Goal: Information Seeking & Learning: Find specific page/section

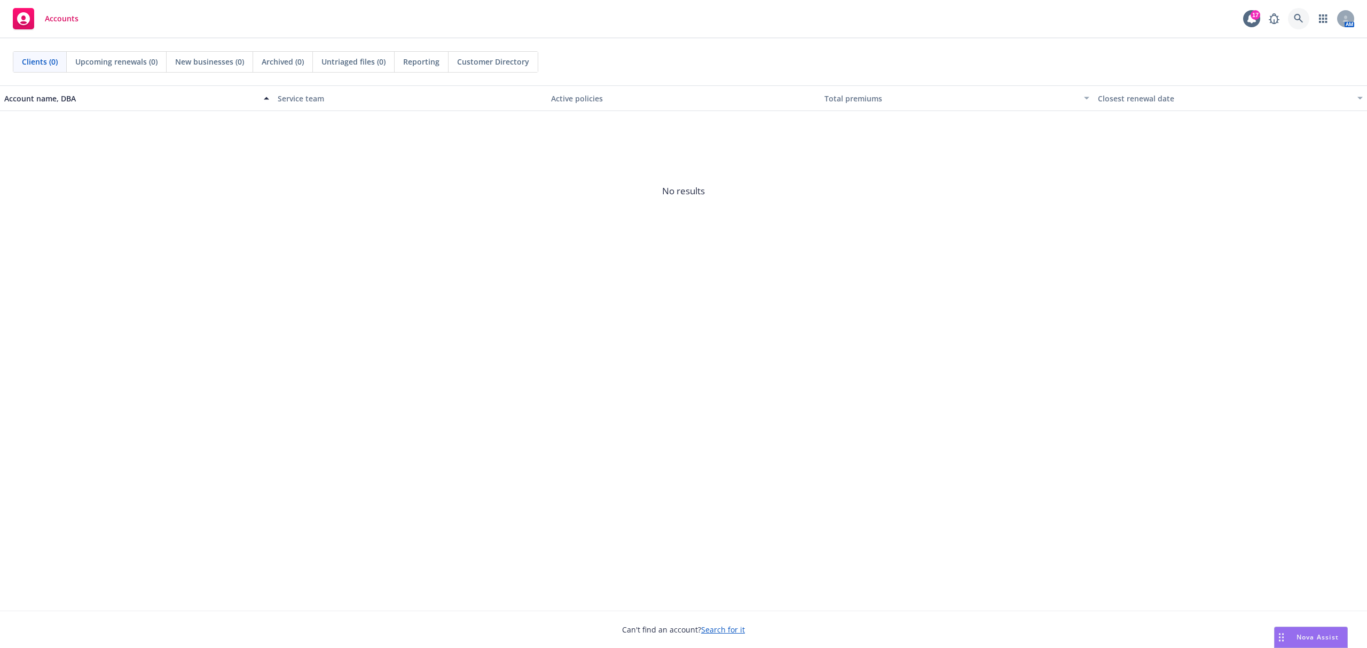
click at [1300, 22] on icon at bounding box center [1298, 19] width 10 height 10
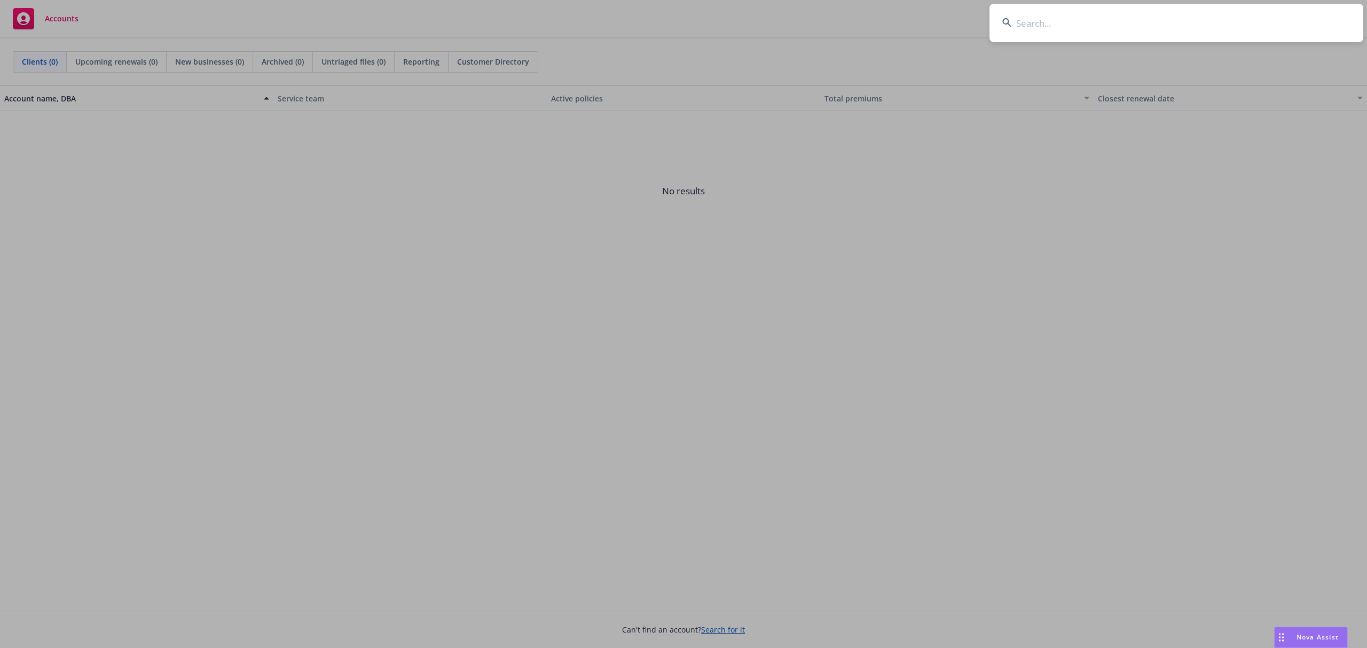
click at [1098, 26] on input at bounding box center [1176, 23] width 374 height 38
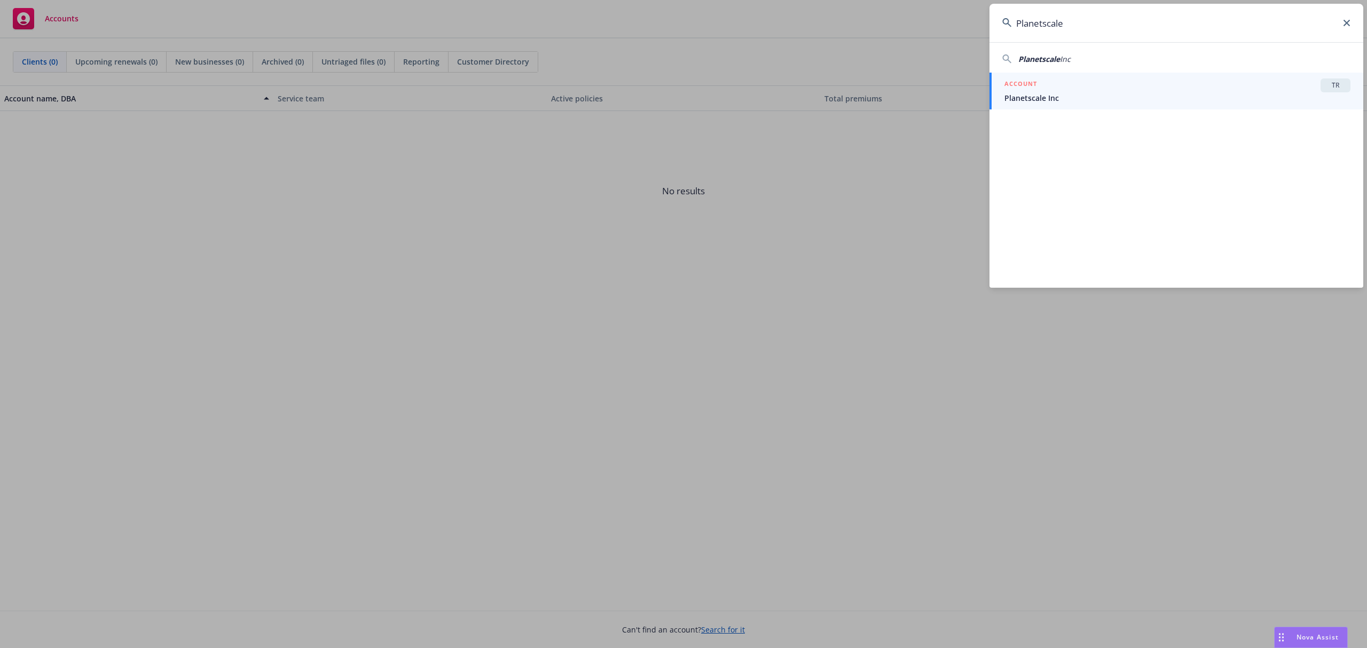
type input "Planetscale"
click at [1070, 92] on div "ACCOUNT TR" at bounding box center [1177, 85] width 346 height 14
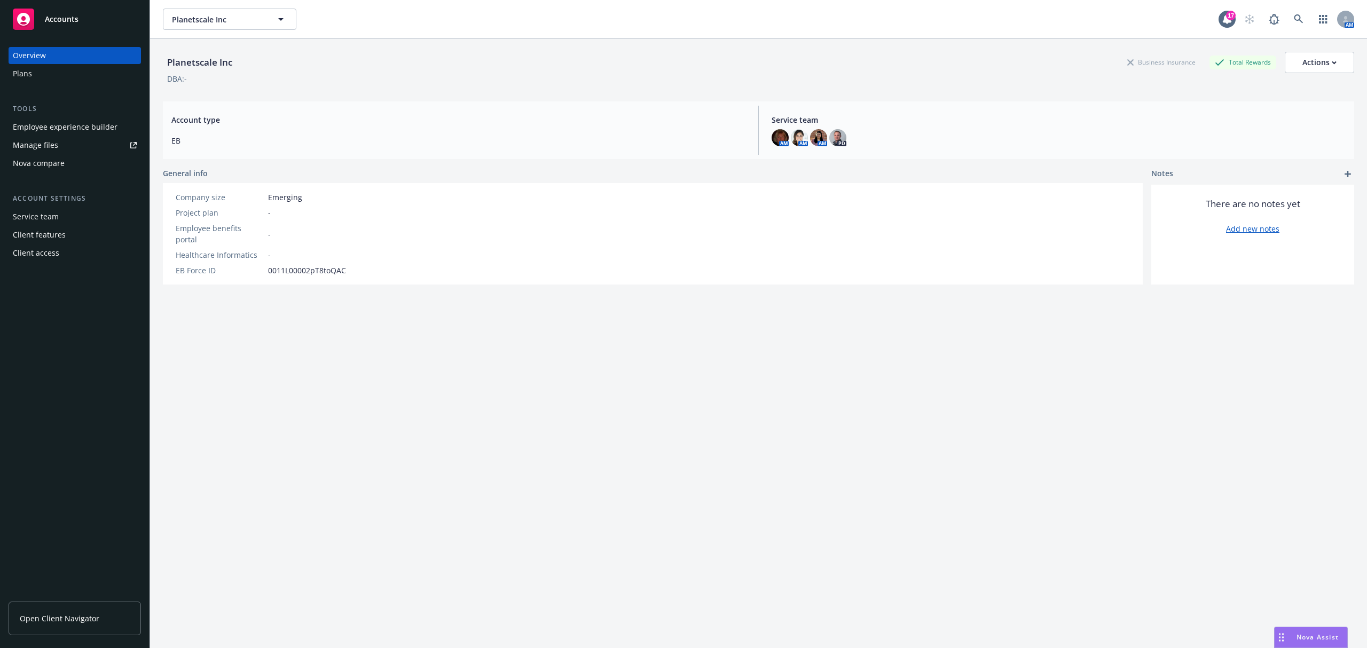
click at [76, 131] on div "Employee experience builder" at bounding box center [65, 127] width 105 height 17
click at [67, 127] on div "Employee experience builder" at bounding box center [65, 127] width 105 height 17
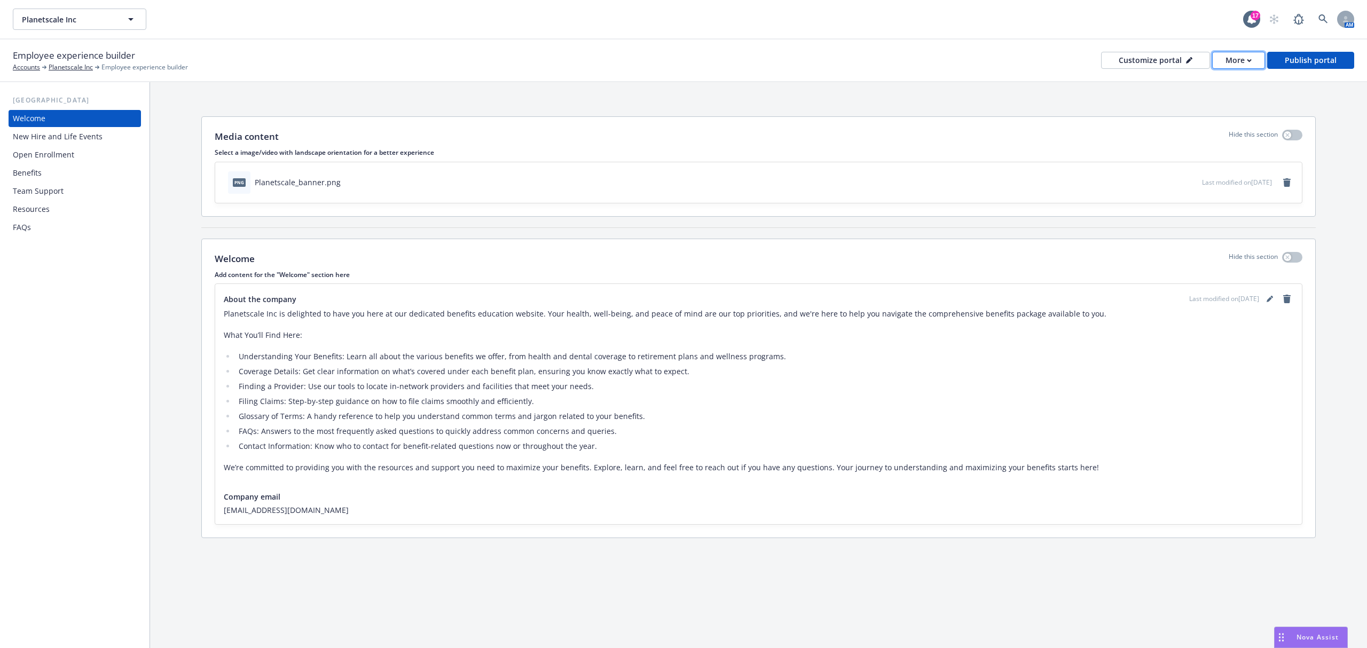
click at [1230, 60] on div "More" at bounding box center [1238, 60] width 26 height 16
click at [1190, 86] on link "Copy preview link" at bounding box center [1216, 83] width 97 height 21
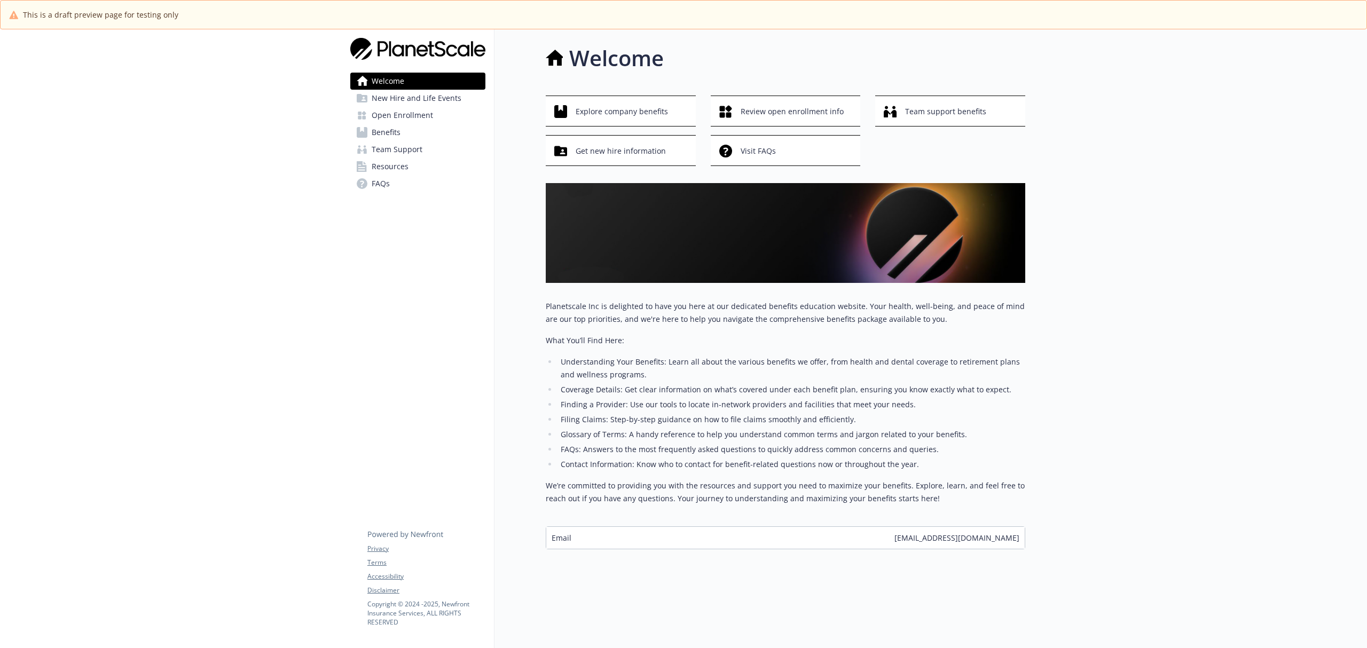
click at [393, 131] on span "Benefits" at bounding box center [386, 132] width 29 height 17
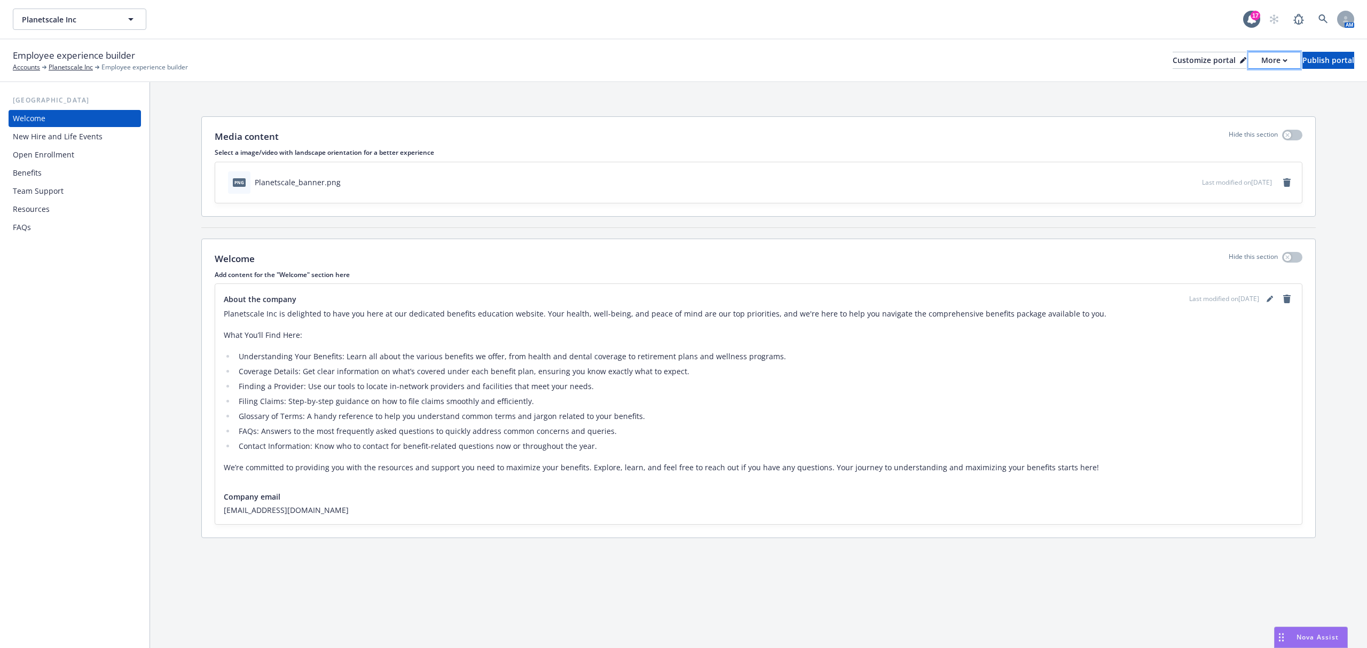
click at [1248, 60] on button "More" at bounding box center [1274, 60] width 52 height 17
click at [1196, 109] on link "Copy portal link" at bounding box center [1216, 104] width 97 height 21
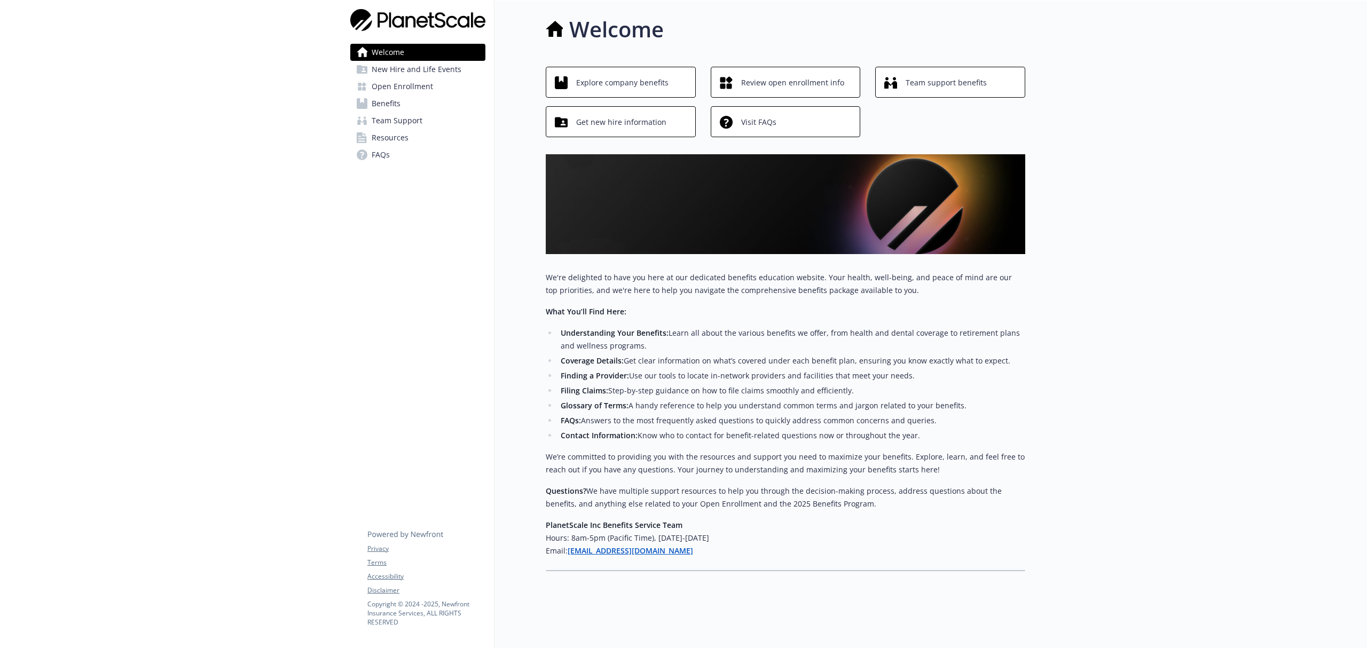
click at [381, 103] on span "Benefits" at bounding box center [386, 103] width 29 height 17
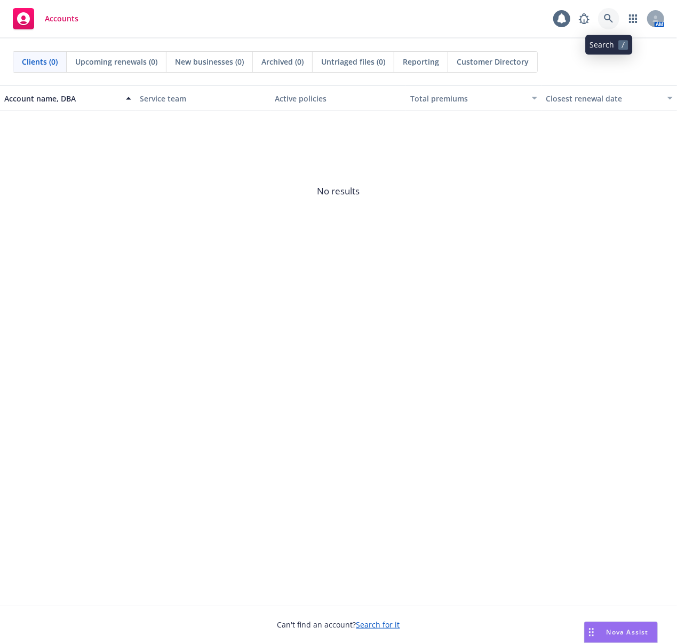
click at [610, 19] on icon at bounding box center [608, 18] width 9 height 9
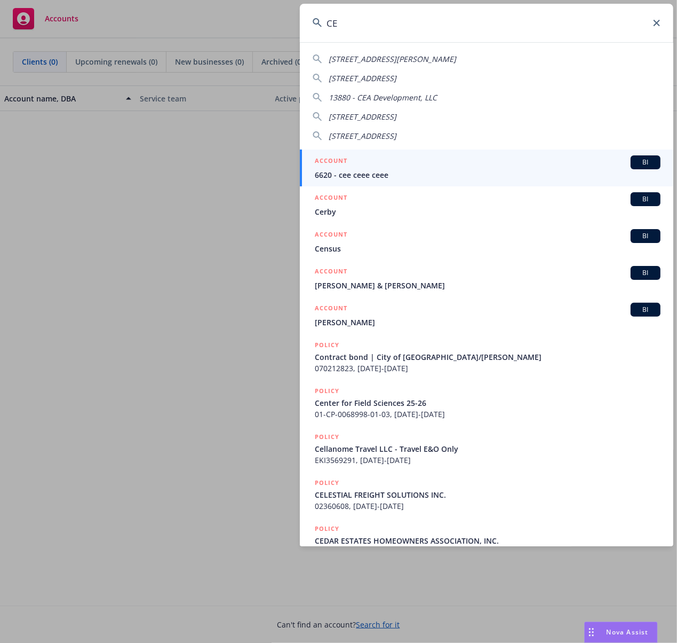
type input "C"
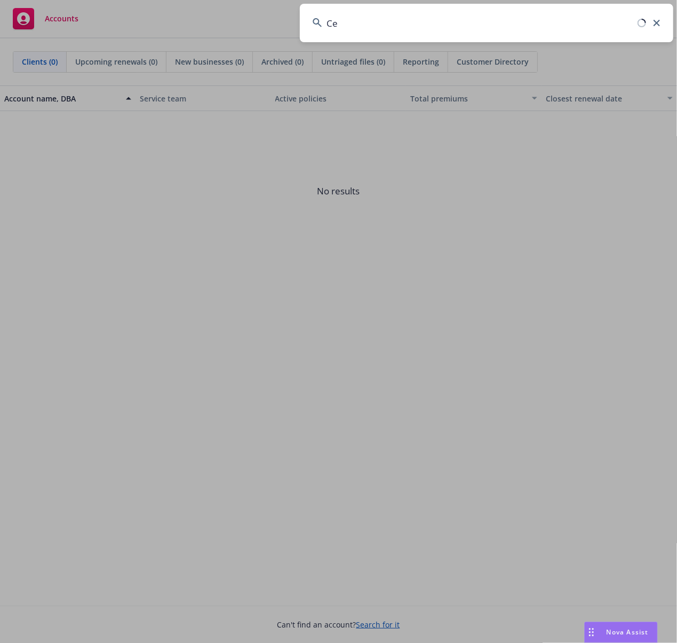
type input "C"
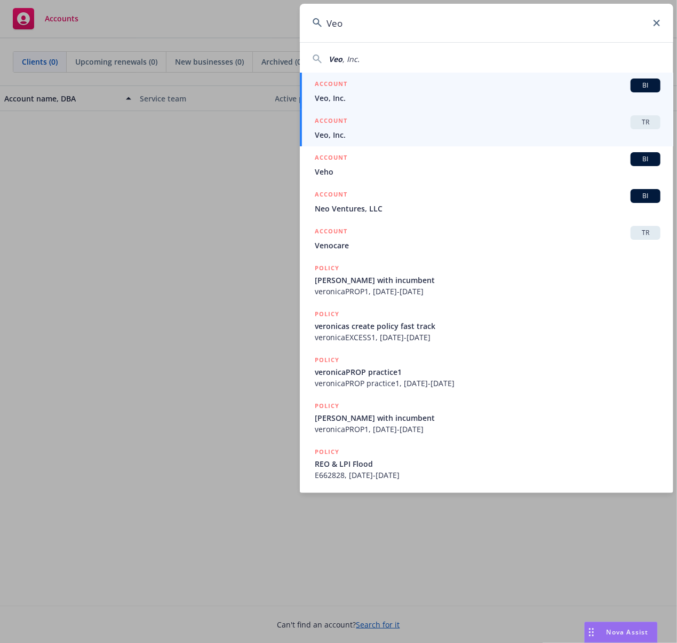
type input "Veo"
click at [342, 131] on span "Veo, Inc." at bounding box center [488, 134] width 346 height 11
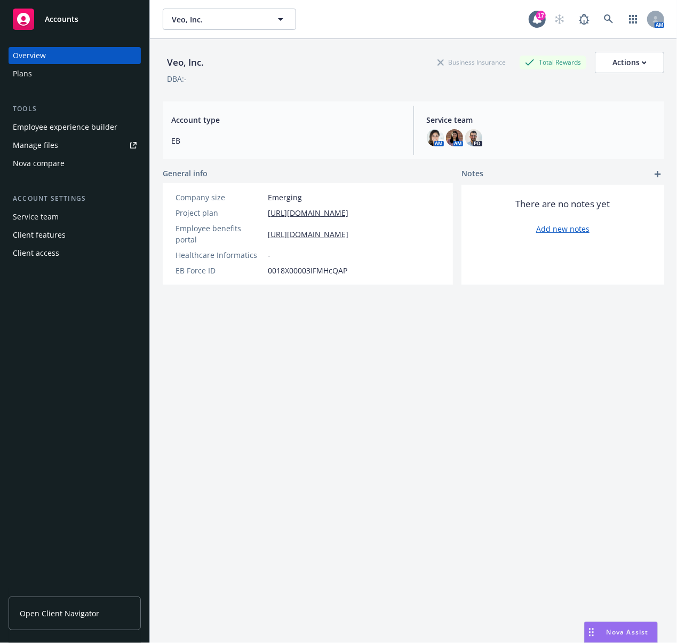
click at [86, 127] on div "Employee experience builder" at bounding box center [65, 127] width 105 height 17
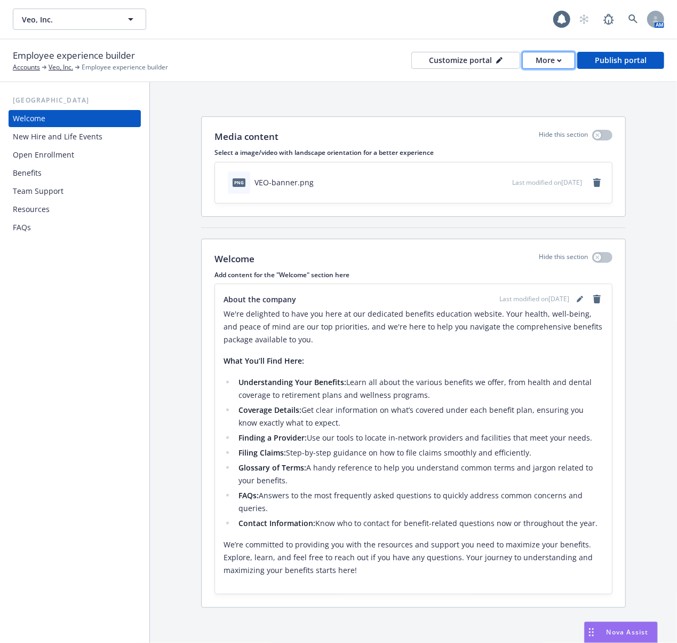
click at [536, 60] on button "More" at bounding box center [549, 60] width 53 height 17
drag, startPoint x: 515, startPoint y: 103, endPoint x: 513, endPoint y: 90, distance: 13.4
click at [515, 103] on link "Copy portal link" at bounding box center [527, 104] width 97 height 21
click at [626, 19] on link at bounding box center [633, 19] width 21 height 21
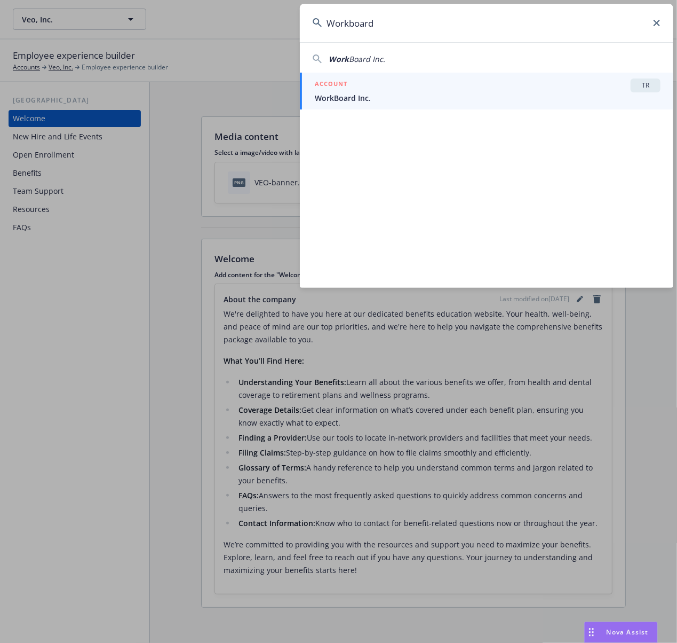
type input "Workboard"
click at [410, 91] on div "ACCOUNT TR" at bounding box center [488, 85] width 346 height 14
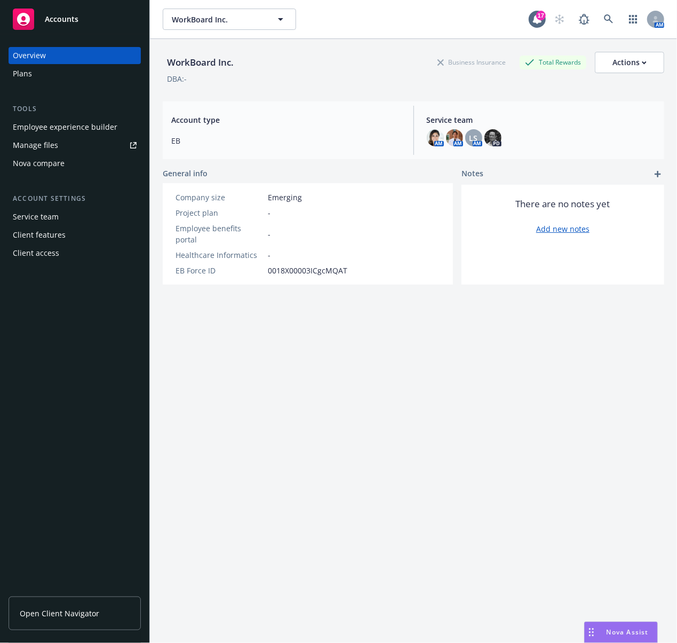
click at [49, 124] on div "Employee experience builder" at bounding box center [65, 127] width 105 height 17
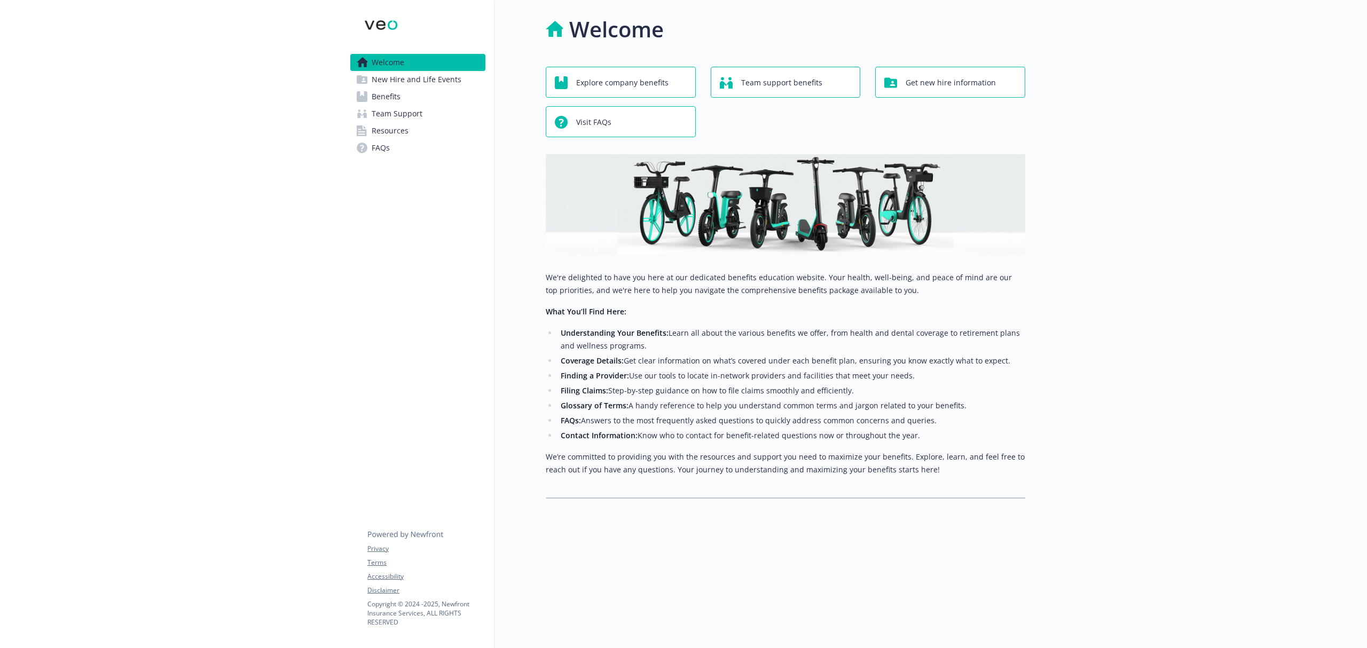
click at [385, 97] on span "Benefits" at bounding box center [386, 96] width 29 height 17
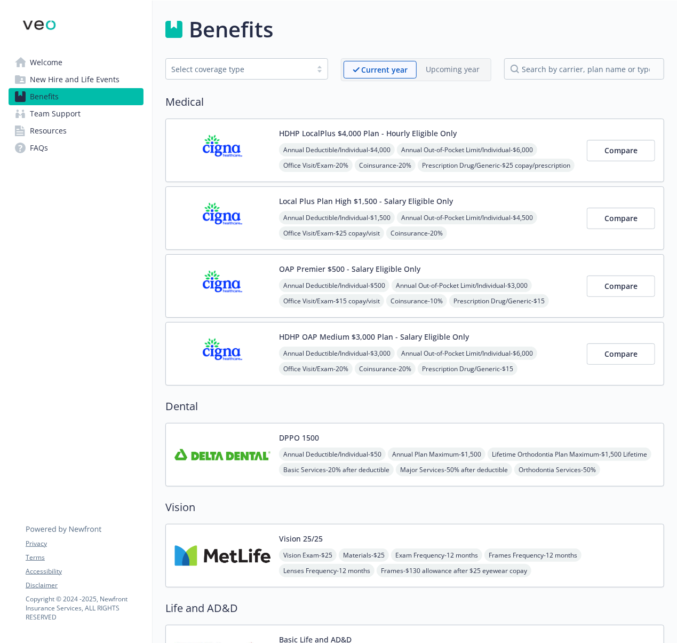
drag, startPoint x: 131, startPoint y: 295, endPoint x: 131, endPoint y: 301, distance: 6.4
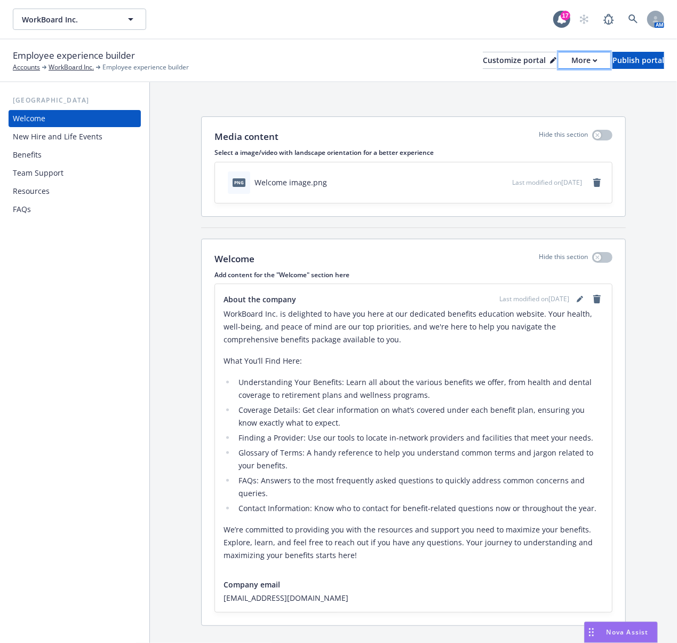
click at [572, 63] on div "More" at bounding box center [585, 60] width 26 height 16
click at [523, 107] on link "Copy portal link" at bounding box center [527, 104] width 97 height 21
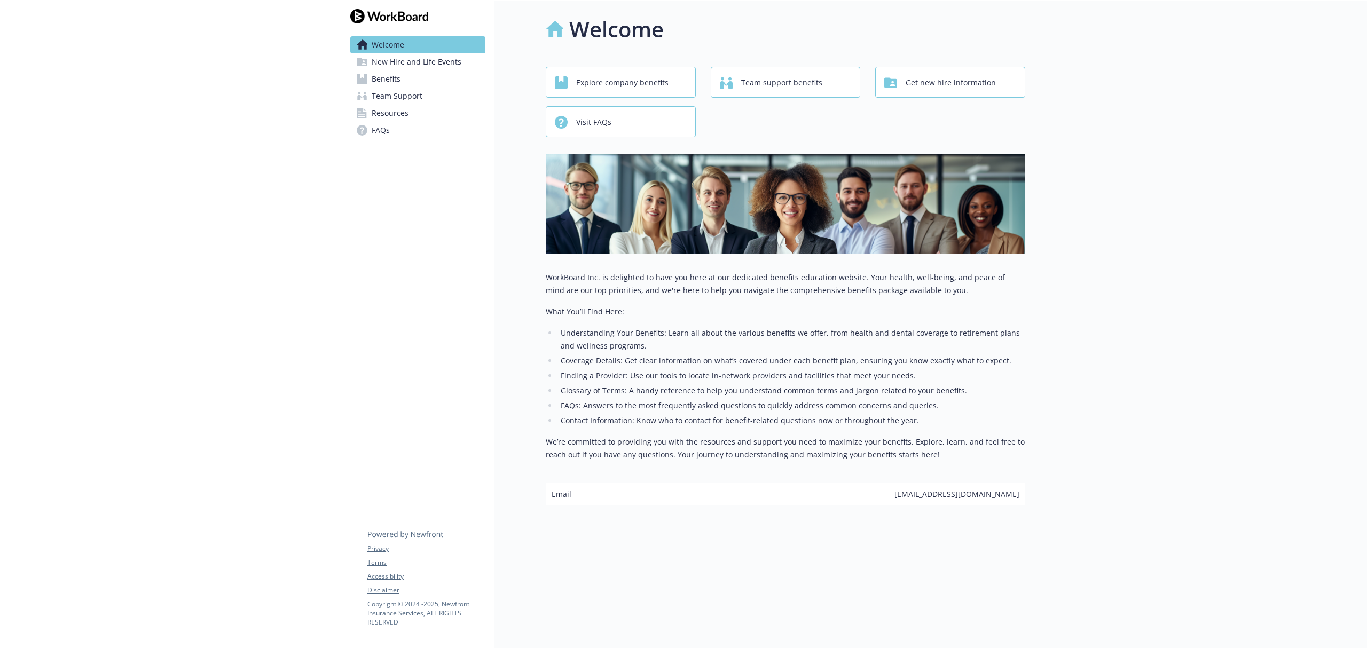
click at [413, 77] on link "Benefits" at bounding box center [417, 78] width 135 height 17
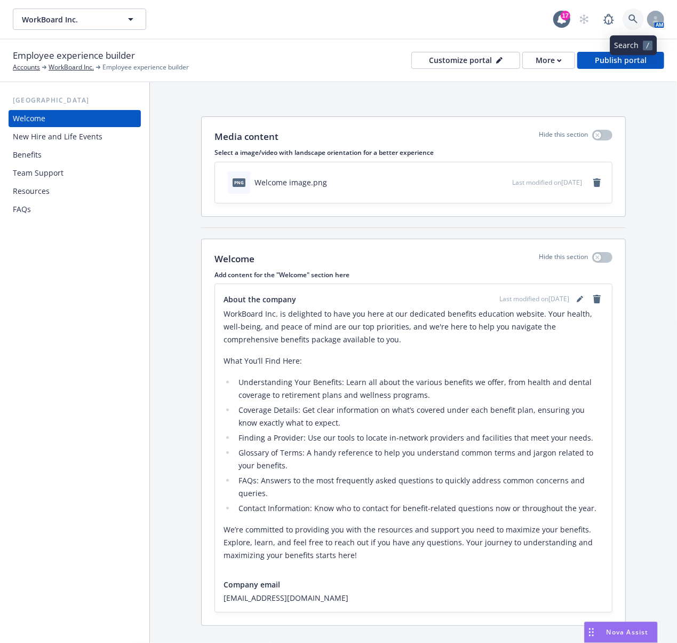
click at [632, 20] on icon at bounding box center [633, 18] width 9 height 9
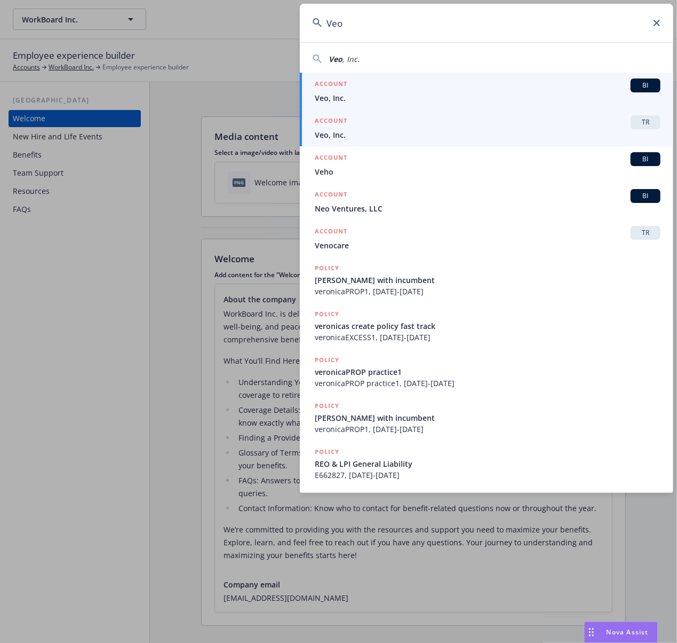
type input "Veo"
click at [360, 123] on div "ACCOUNT TR" at bounding box center [488, 122] width 346 height 14
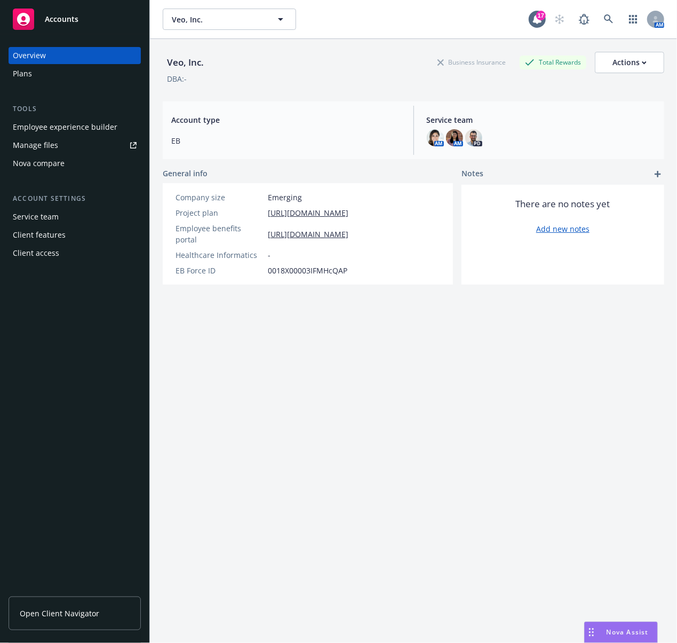
click at [38, 129] on div "Employee experience builder" at bounding box center [65, 127] width 105 height 17
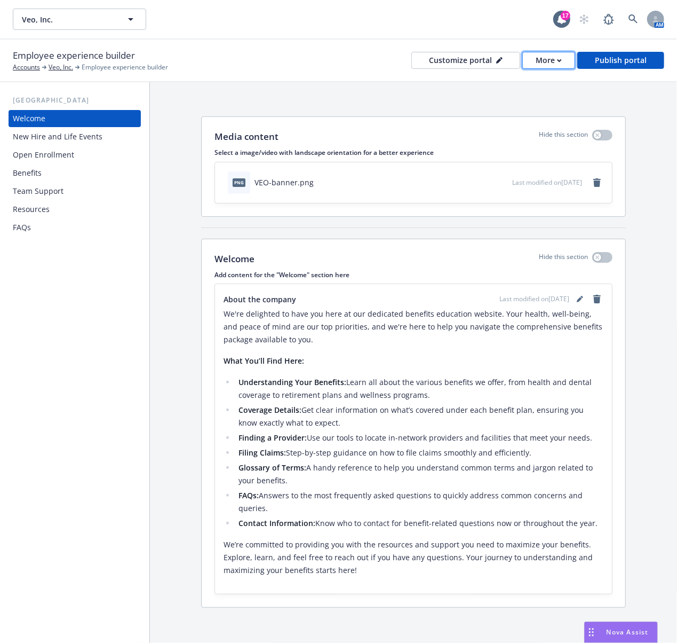
click at [556, 64] on div "More" at bounding box center [549, 60] width 26 height 16
click at [516, 105] on link "Copy portal link" at bounding box center [527, 104] width 97 height 21
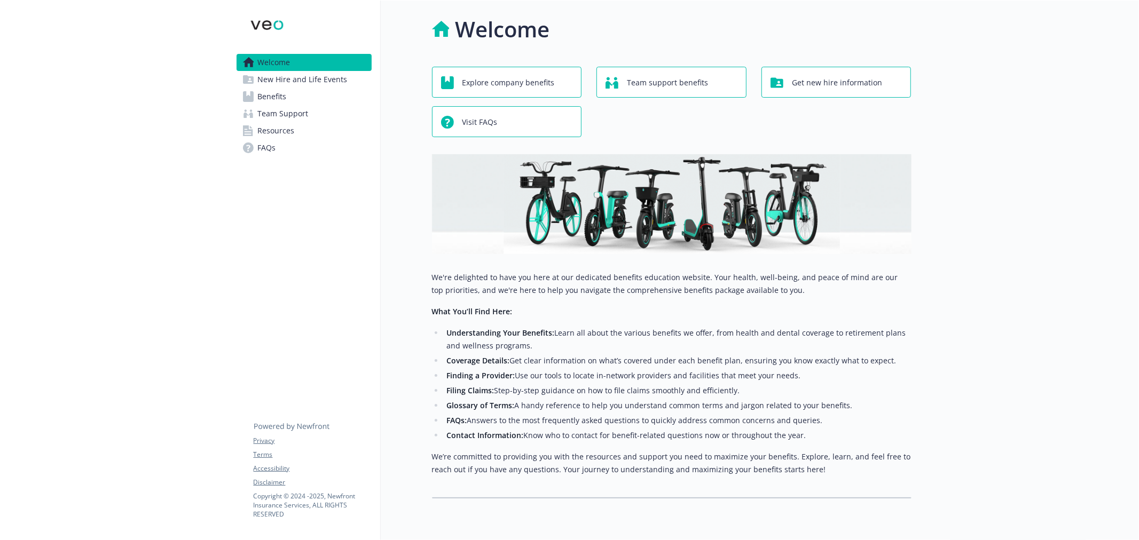
click at [278, 95] on span "Benefits" at bounding box center [272, 96] width 29 height 17
